Goal: Task Accomplishment & Management: Complete application form

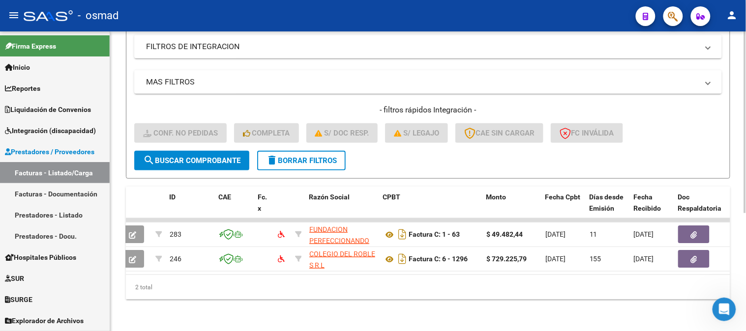
scroll to position [194, 0]
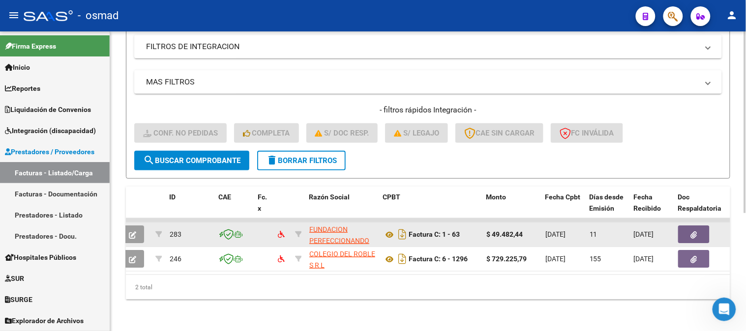
click at [134, 232] on icon "button" at bounding box center [132, 235] width 7 height 7
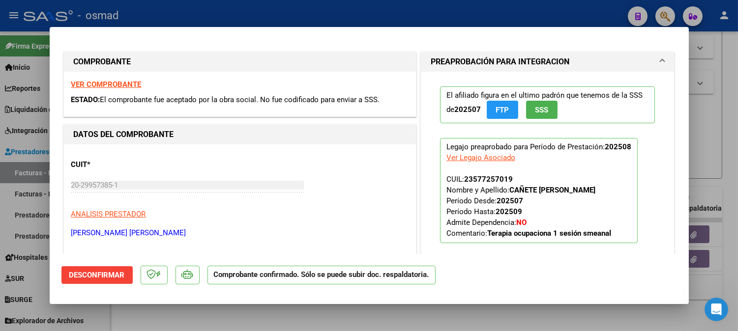
click at [334, 322] on div at bounding box center [369, 165] width 738 height 331
type input "$ 0,00"
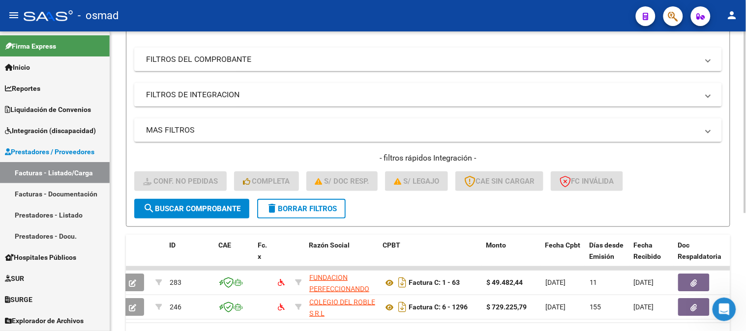
scroll to position [85, 0]
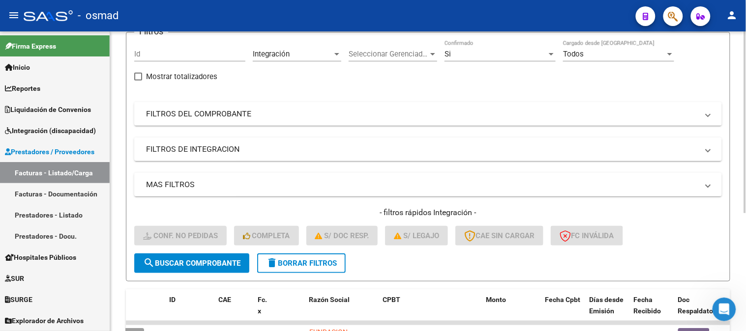
click at [300, 263] on span "delete Borrar Filtros" at bounding box center [301, 263] width 71 height 9
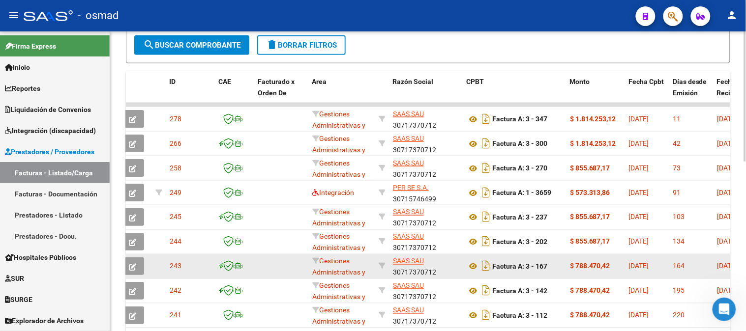
scroll to position [1, 0]
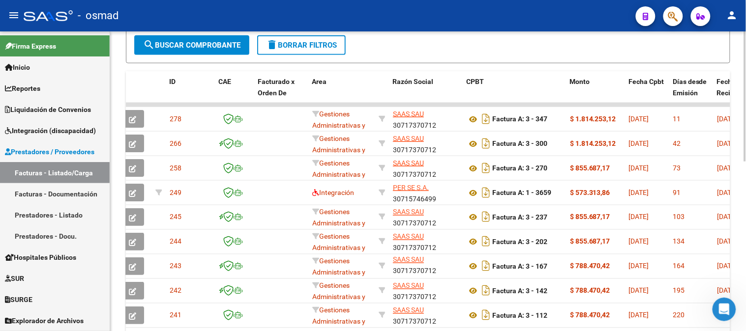
click at [321, 45] on span "delete Borrar Filtros" at bounding box center [301, 45] width 71 height 9
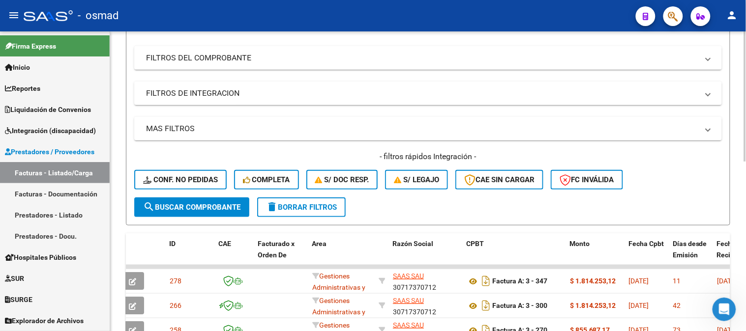
scroll to position [139, 0]
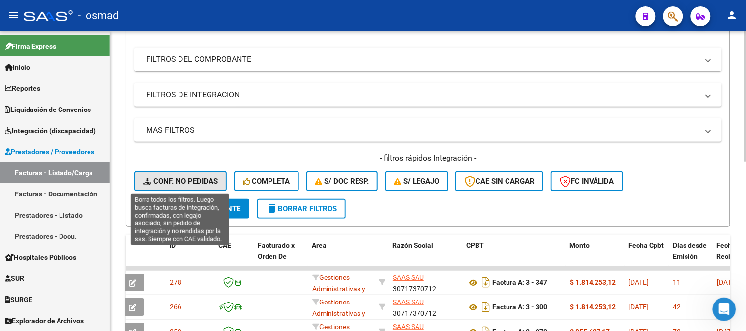
click at [205, 176] on button "Conf. no pedidas" at bounding box center [180, 182] width 92 height 20
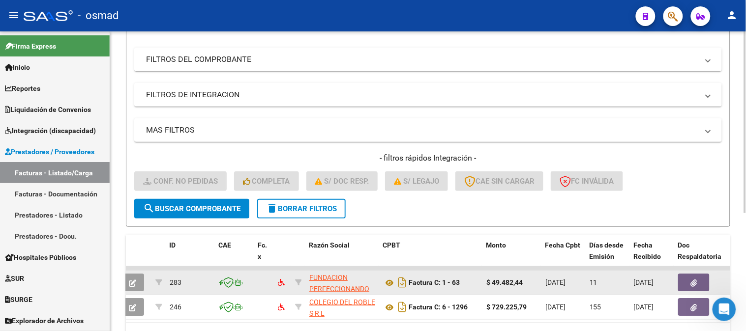
scroll to position [194, 0]
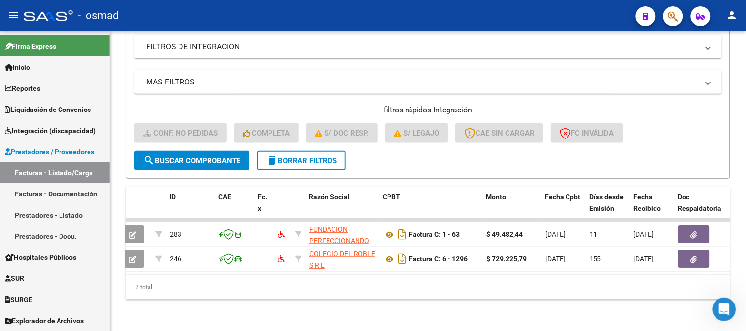
click at [79, 170] on link "Facturas - Listado/Carga" at bounding box center [55, 172] width 110 height 21
click at [50, 124] on link "Integración (discapacidad)" at bounding box center [55, 130] width 110 height 21
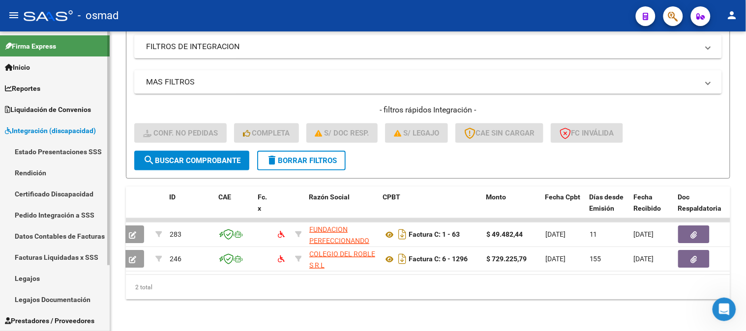
click at [51, 212] on link "Pedido Integración a SSS" at bounding box center [55, 215] width 110 height 21
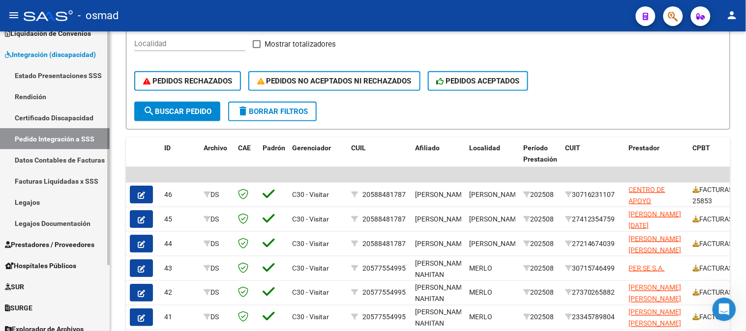
scroll to position [84, 0]
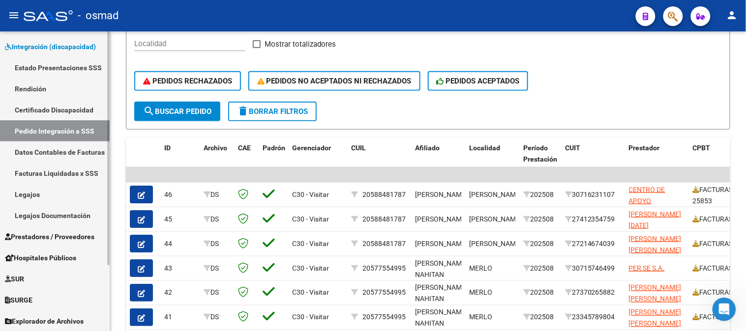
click at [78, 238] on span "Prestadores / Proveedores" at bounding box center [50, 237] width 90 height 11
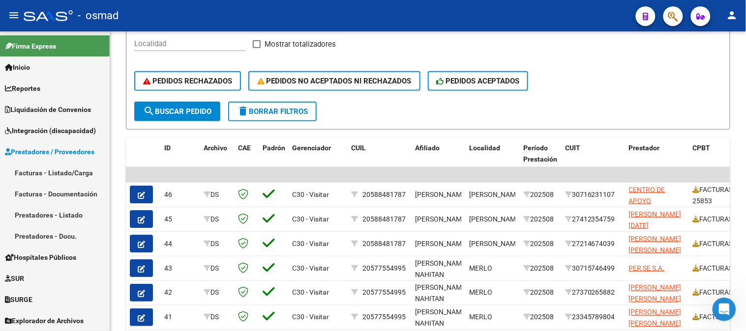
scroll to position [0, 0]
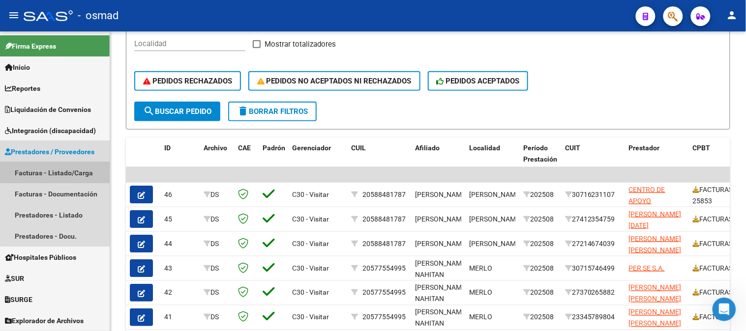
click at [63, 173] on link "Facturas - Listado/Carga" at bounding box center [55, 172] width 110 height 21
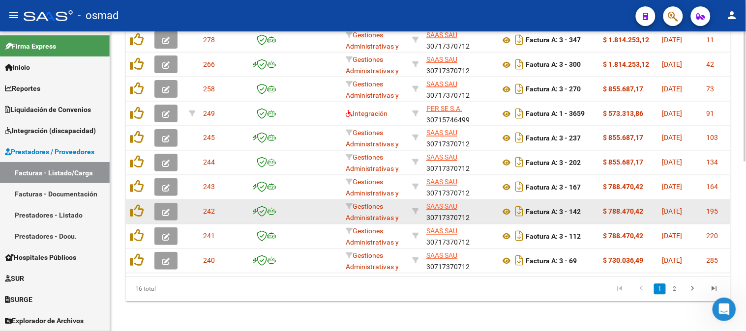
scroll to position [390, 0]
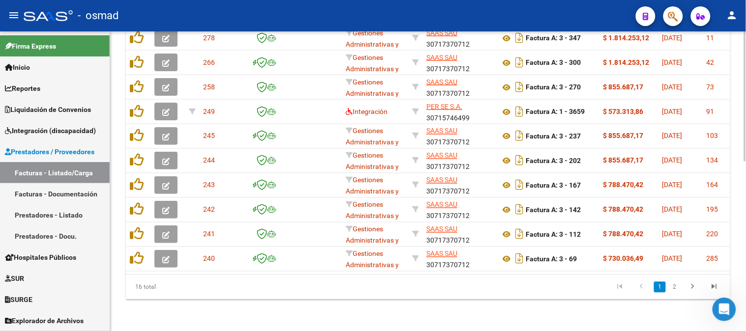
click at [674, 289] on link "2" at bounding box center [675, 287] width 12 height 11
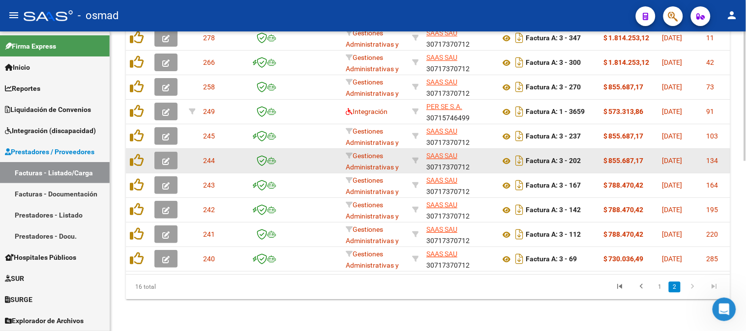
scroll to position [293, 0]
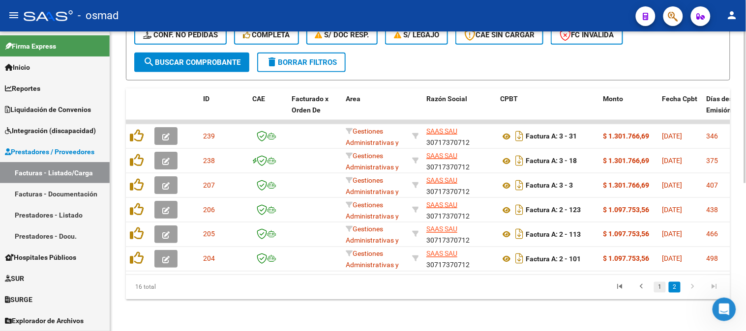
click at [661, 288] on link "1" at bounding box center [660, 287] width 12 height 11
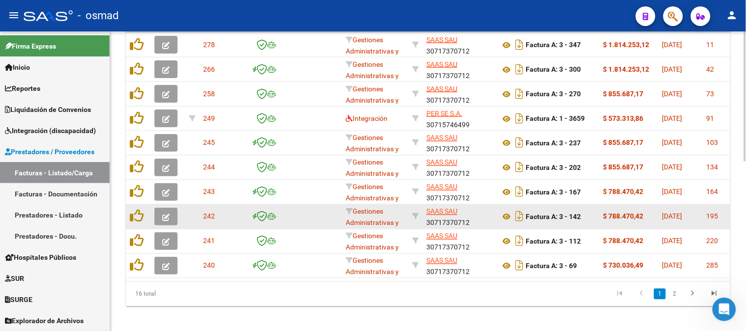
scroll to position [390, 0]
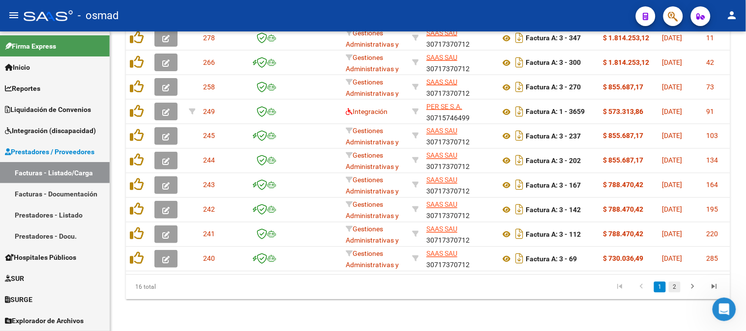
click at [677, 288] on link "2" at bounding box center [675, 287] width 12 height 11
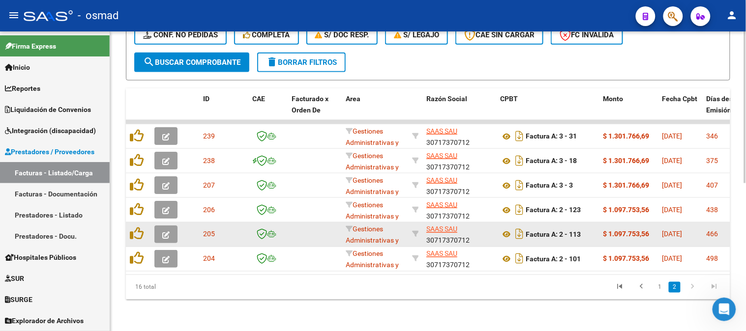
scroll to position [293, 0]
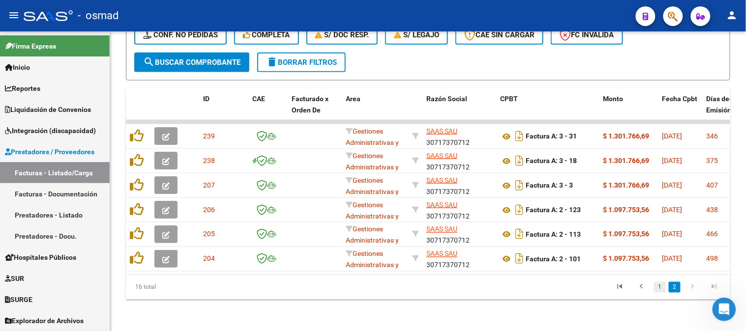
click at [660, 290] on link "1" at bounding box center [660, 287] width 12 height 11
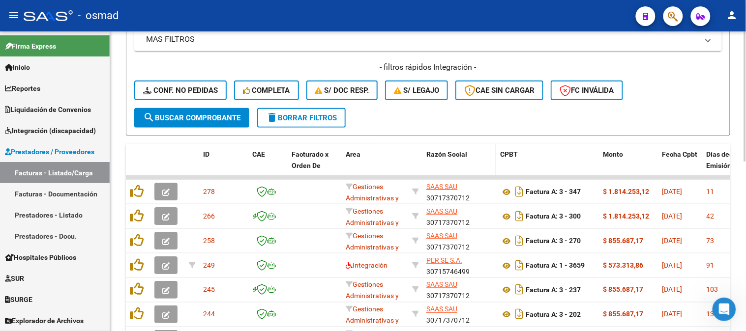
scroll to position [238, 0]
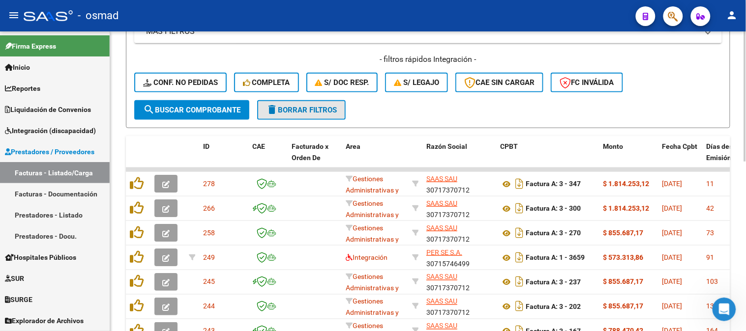
click at [306, 110] on span "delete Borrar Filtros" at bounding box center [301, 110] width 71 height 9
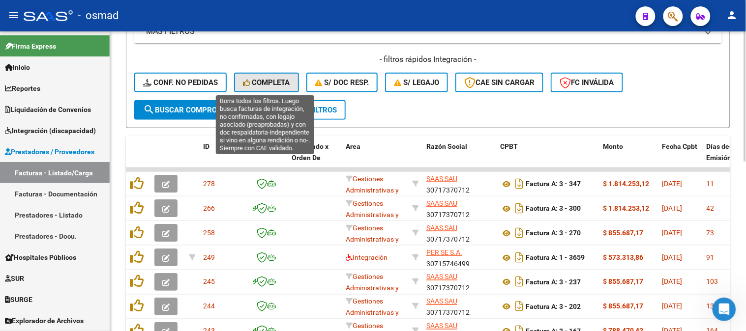
click at [277, 81] on span "Completa" at bounding box center [266, 82] width 47 height 9
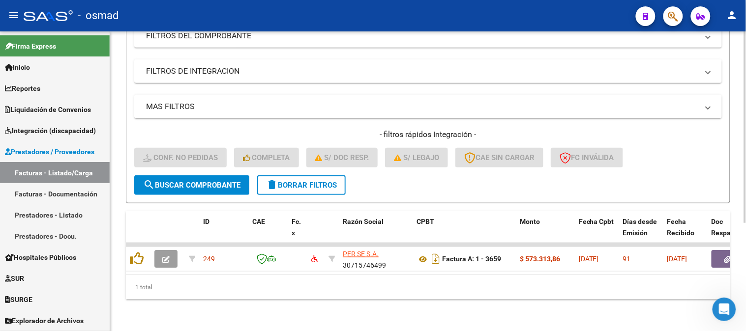
scroll to position [170, 0]
click at [329, 181] on span "delete Borrar Filtros" at bounding box center [301, 185] width 71 height 9
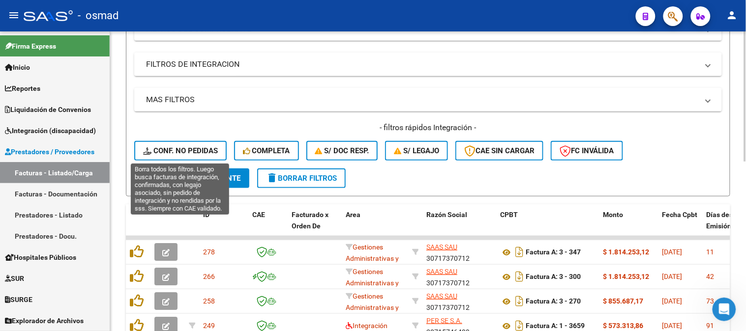
click at [193, 149] on span "Conf. no pedidas" at bounding box center [180, 151] width 75 height 9
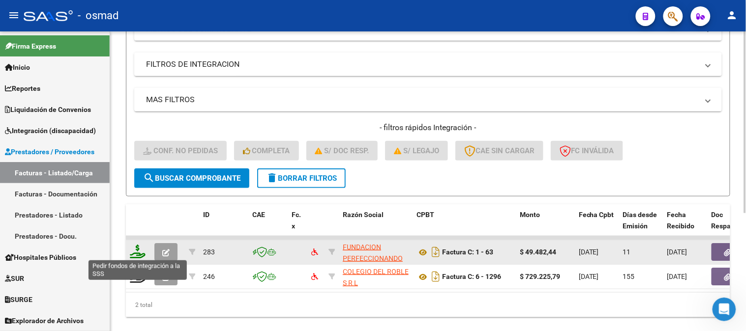
click at [141, 249] on icon at bounding box center [138, 252] width 16 height 14
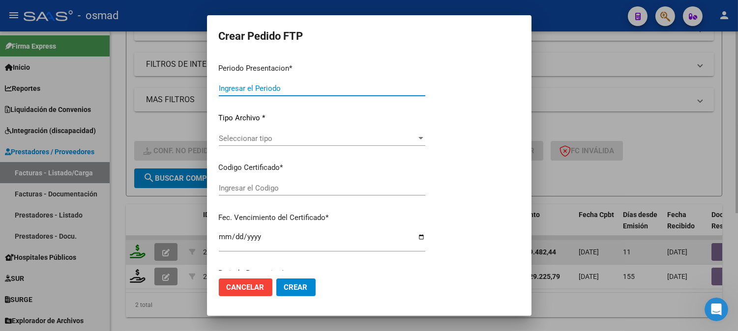
type input "202508"
type input "$ 49.482,44"
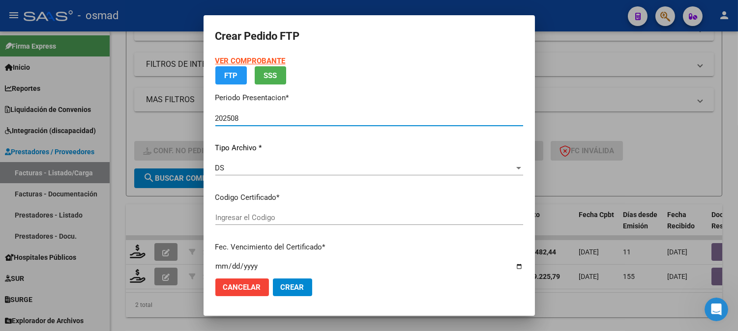
type input "ARG02000577257012022092920240929CHA484"
type input "[DATE]"
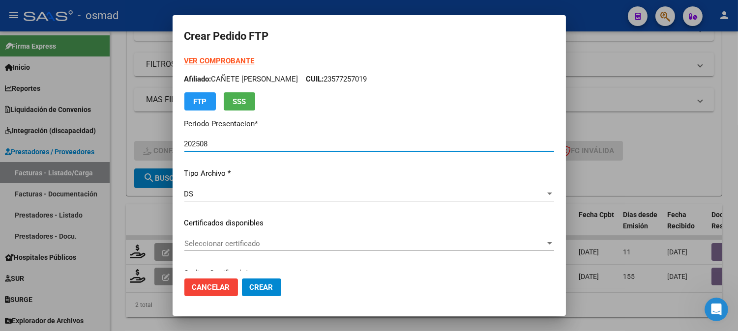
scroll to position [55, 0]
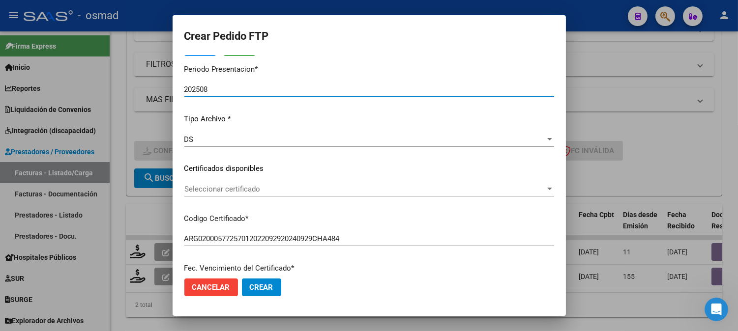
click at [440, 184] on div "Seleccionar certificado Seleccionar certificado" at bounding box center [369, 189] width 370 height 15
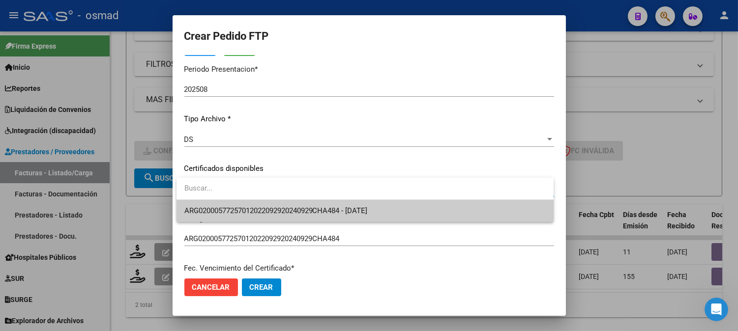
click at [410, 210] on span "ARG02000577257012022092920240929CHA484 - [DATE]" at bounding box center [364, 211] width 361 height 22
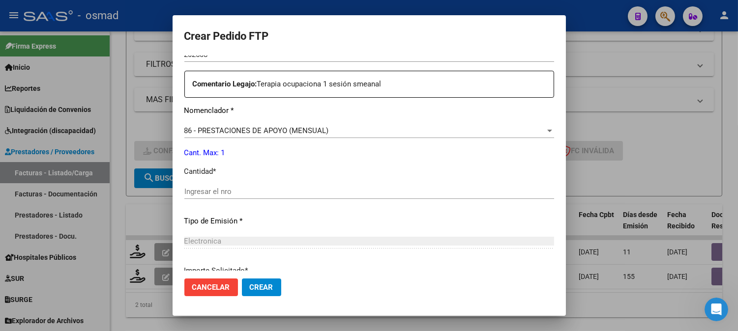
scroll to position [382, 0]
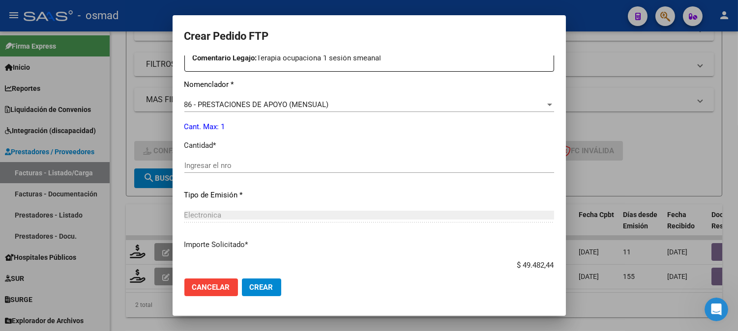
click at [342, 158] on div "Ingresar el nro" at bounding box center [369, 165] width 370 height 15
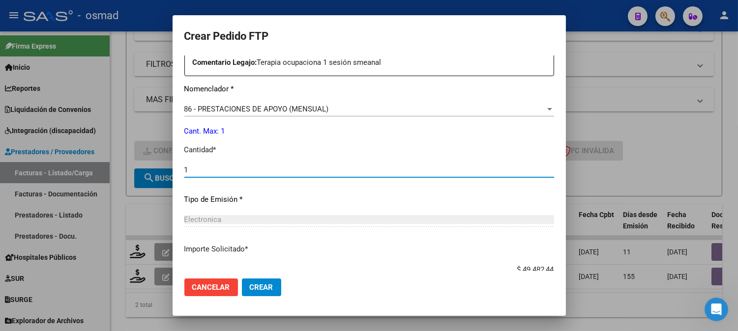
type input "1"
click at [261, 289] on span "Crear" at bounding box center [262, 287] width 24 height 9
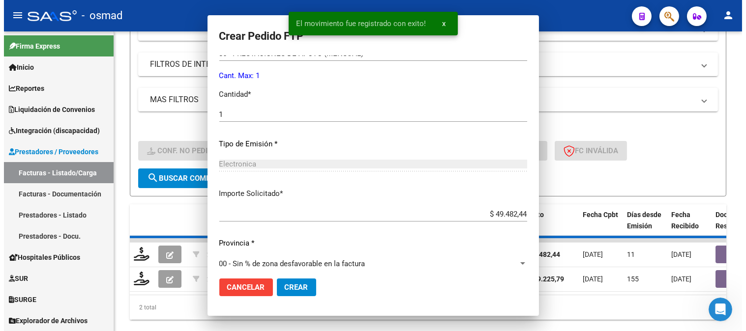
scroll to position [0, 0]
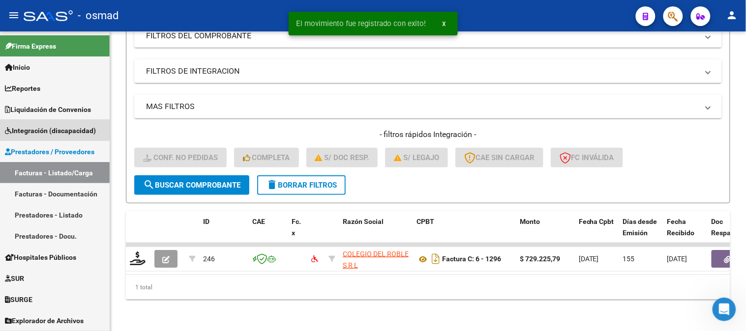
click at [72, 134] on span "Integración (discapacidad)" at bounding box center [50, 130] width 91 height 11
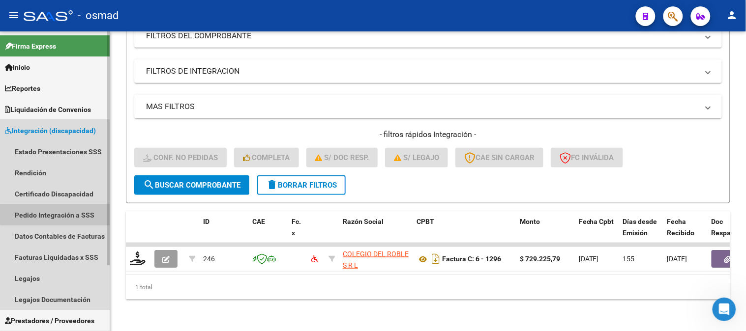
click at [72, 213] on link "Pedido Integración a SSS" at bounding box center [55, 215] width 110 height 21
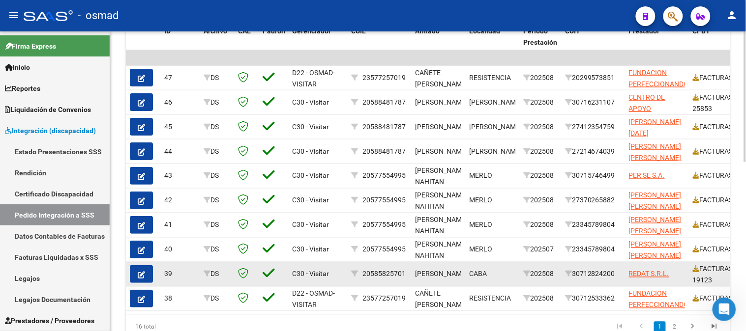
scroll to position [387, 0]
